Goal: Register for event/course

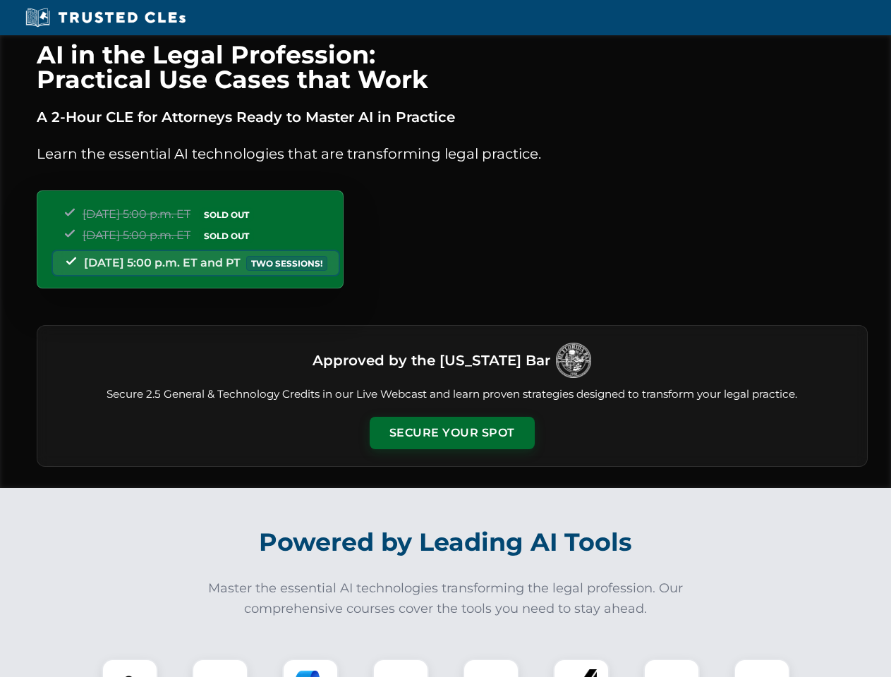
click at [451, 433] on button "Secure Your Spot" at bounding box center [452, 433] width 165 height 32
click at [130, 668] on img at bounding box center [129, 687] width 41 height 41
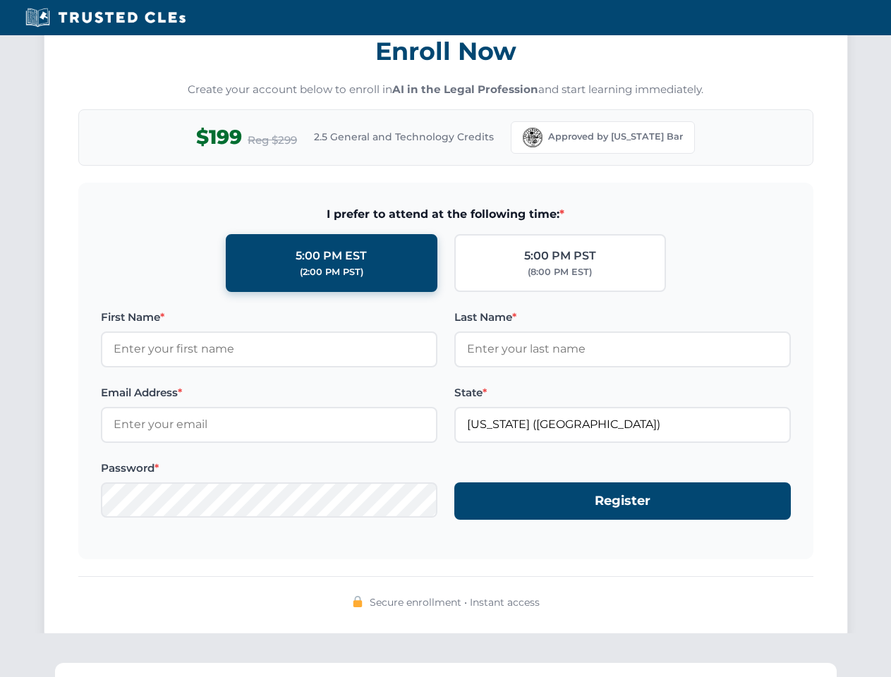
scroll to position [1385, 0]
